Goal: Check status: Check status

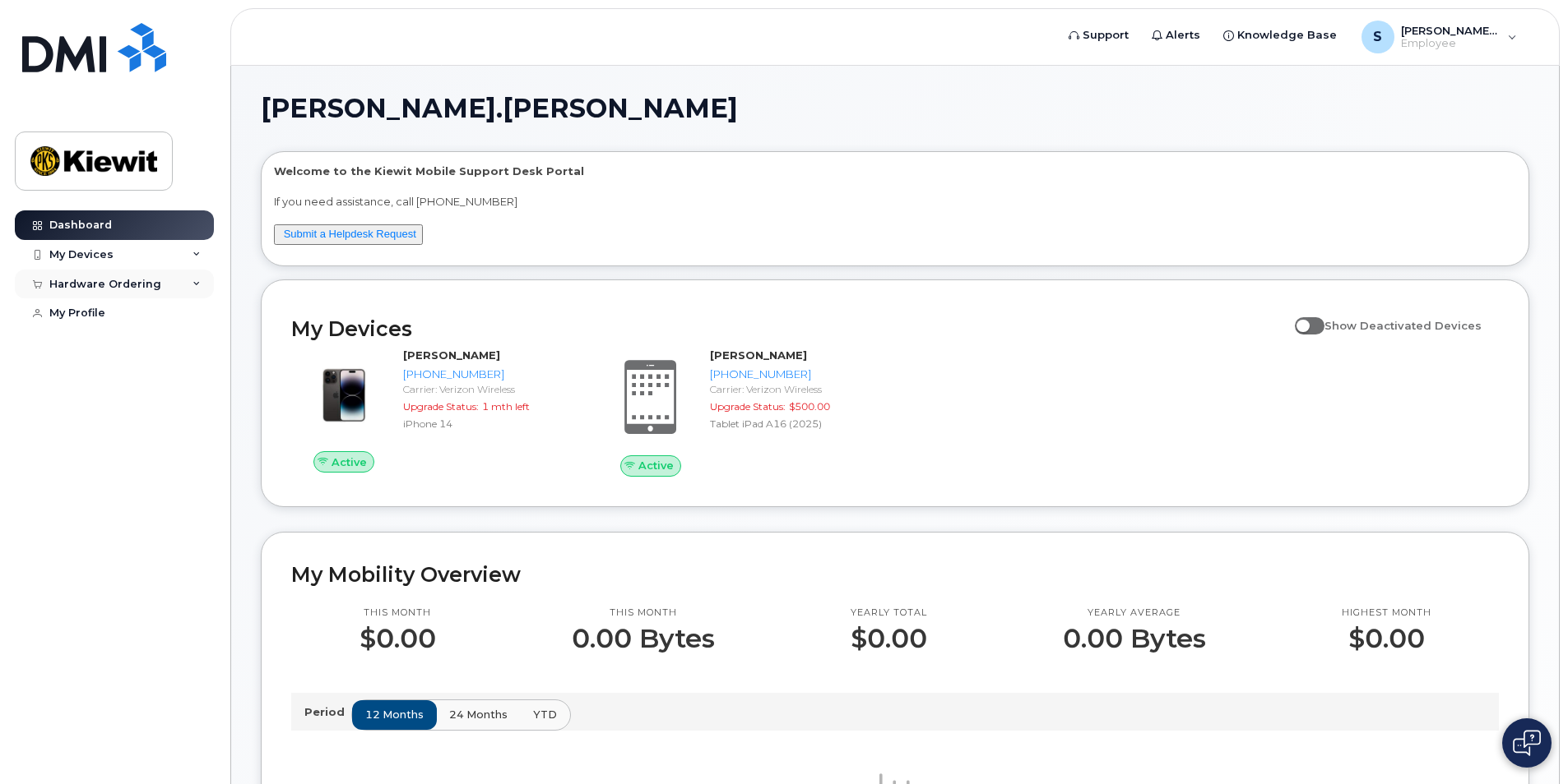
click at [96, 289] on div "Hardware Ordering" at bounding box center [105, 284] width 112 height 13
click at [87, 314] on div "My Orders" at bounding box center [87, 314] width 60 height 15
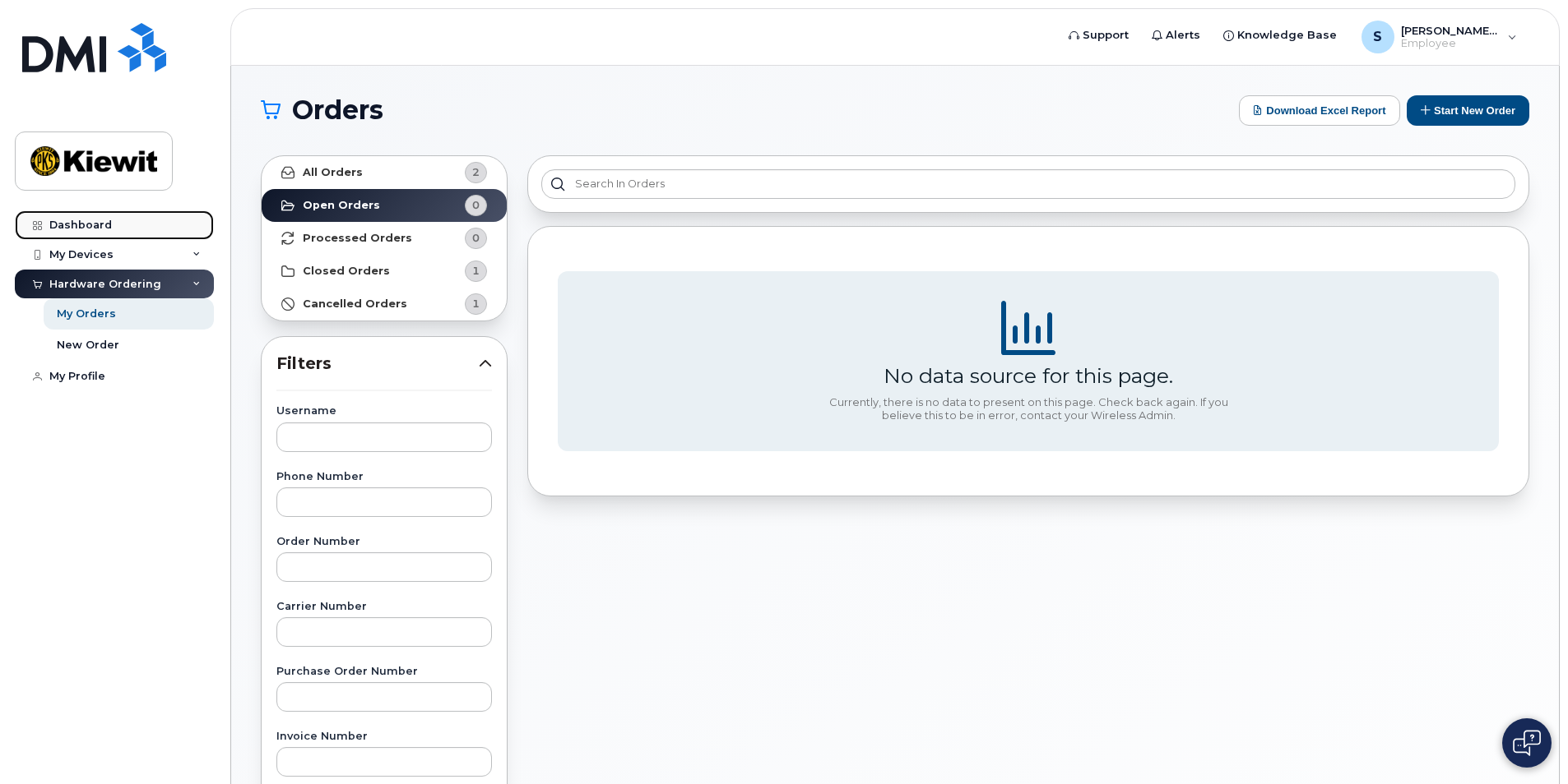
click at [90, 222] on div "Dashboard" at bounding box center [80, 225] width 62 height 13
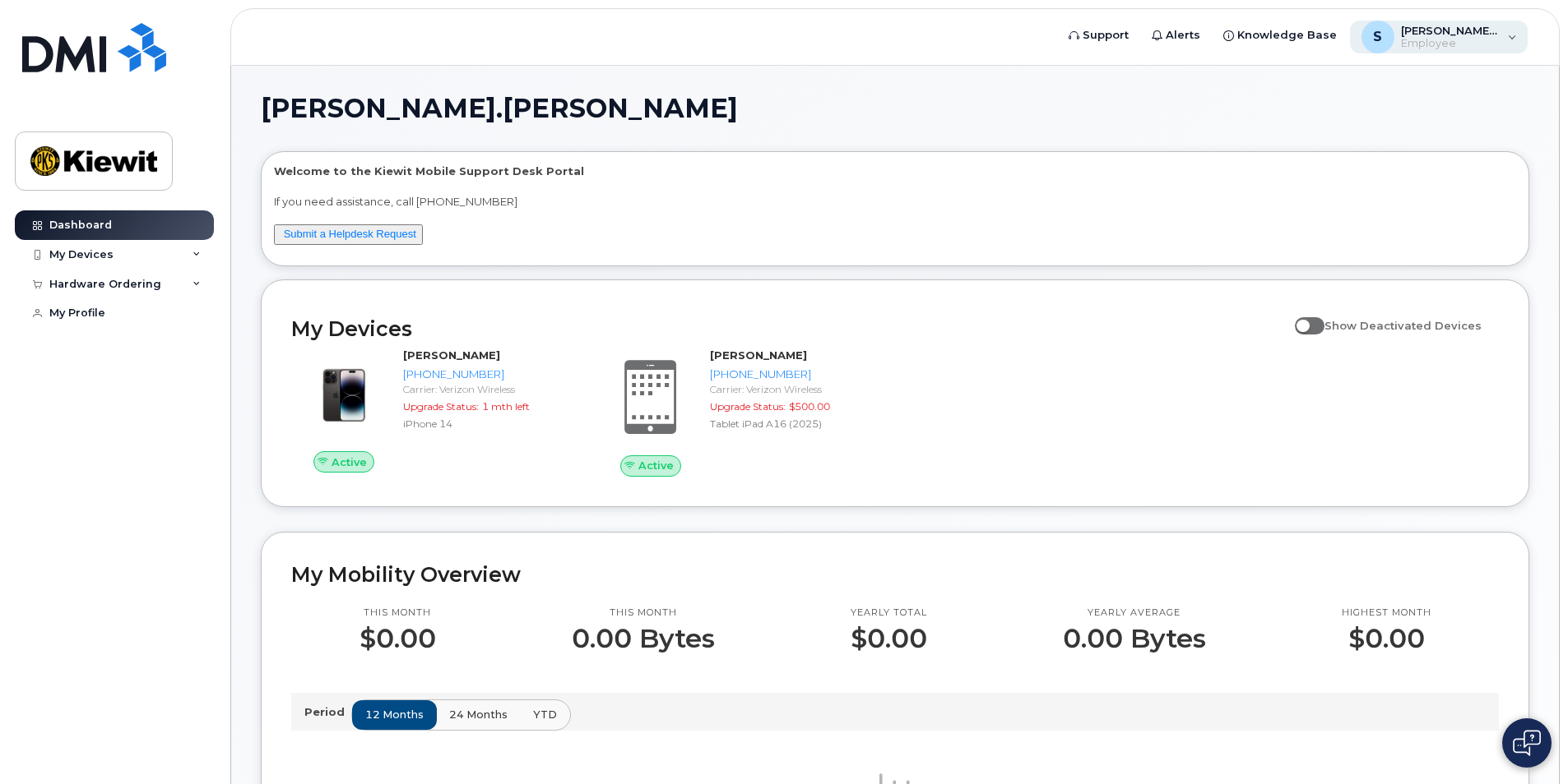
click at [1514, 33] on div "S [PERSON_NAME].[PERSON_NAME] Employee" at bounding box center [1439, 37] width 179 height 33
click at [1325, 110] on div "English Français" at bounding box center [1408, 108] width 210 height 36
click at [1210, 94] on div "[PERSON_NAME].[PERSON_NAME] Welcome to the [PERSON_NAME] Mobile Support Desk Po…" at bounding box center [895, 778] width 1328 height 1425
